Goal: Check status: Check status

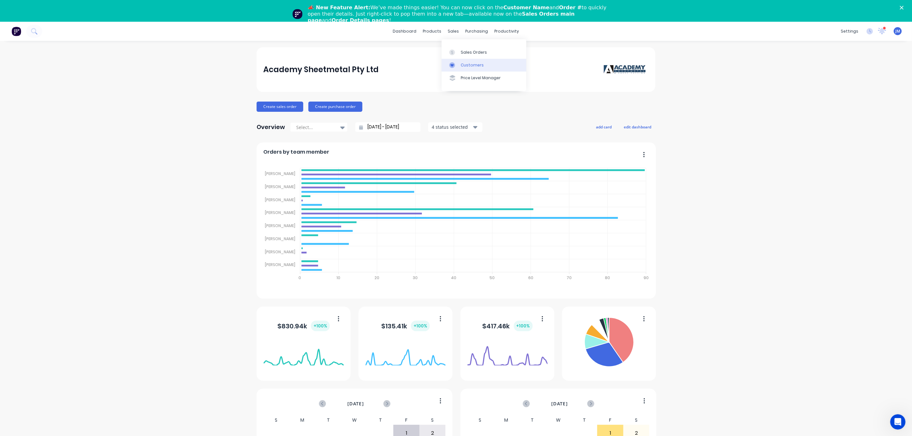
click at [465, 66] on div "Customers" at bounding box center [472, 65] width 23 height 6
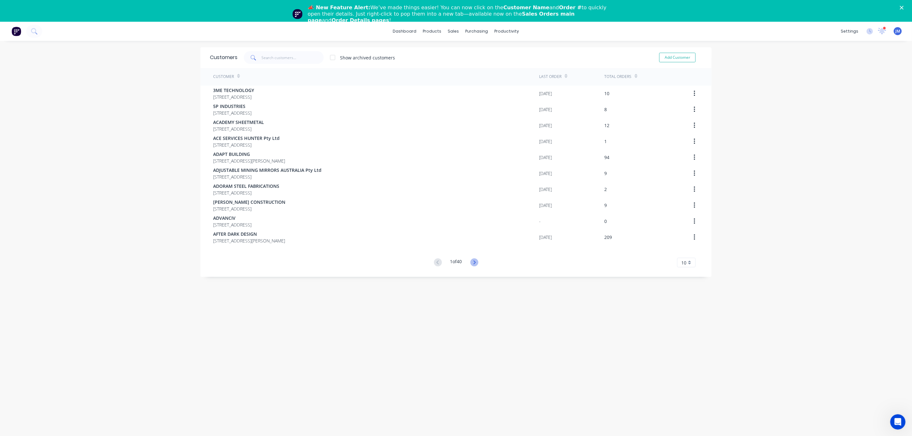
click at [473, 263] on icon at bounding box center [474, 263] width 2 height 4
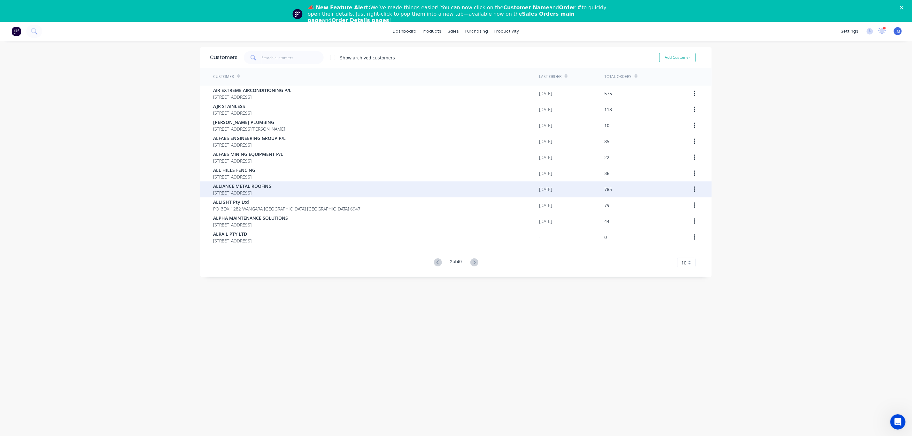
click at [268, 190] on span "[STREET_ADDRESS]" at bounding box center [242, 193] width 58 height 7
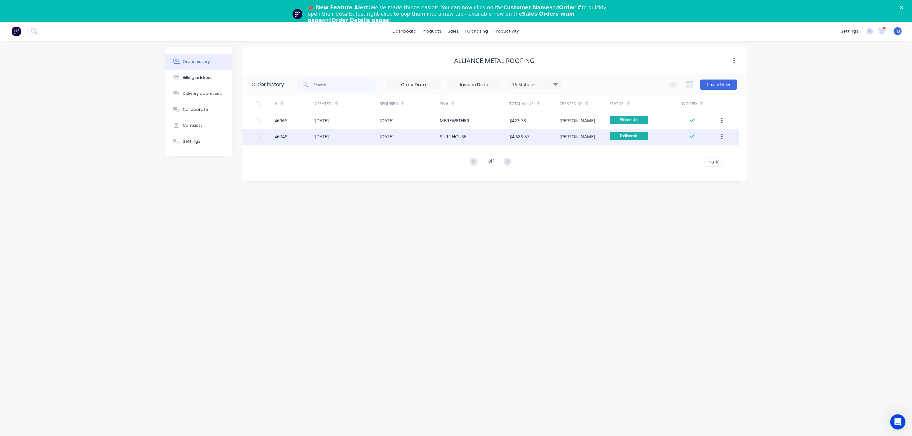
click at [532, 135] on div "$4,686.57" at bounding box center [535, 137] width 50 height 16
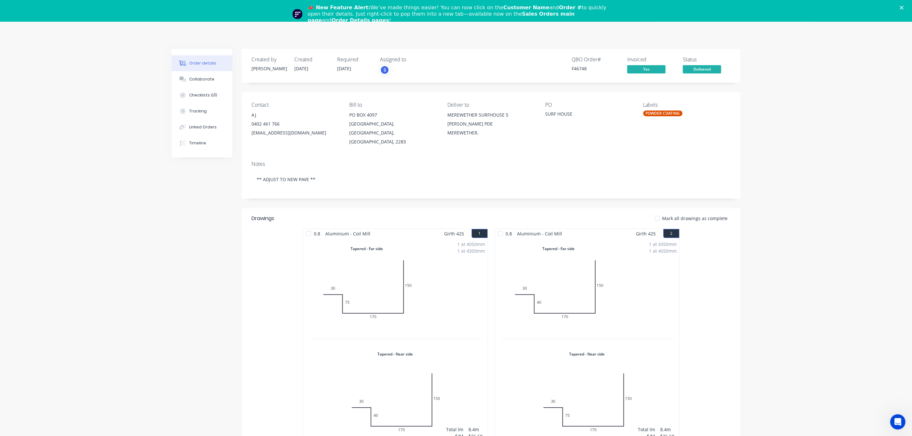
click at [904, 9] on icon "Close" at bounding box center [902, 8] width 4 height 4
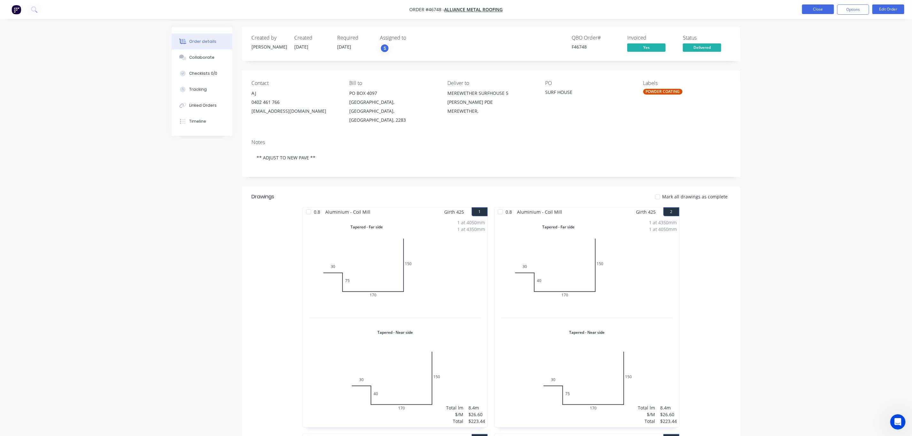
click at [808, 7] on button "Close" at bounding box center [818, 9] width 32 height 10
